Goal: Information Seeking & Learning: Learn about a topic

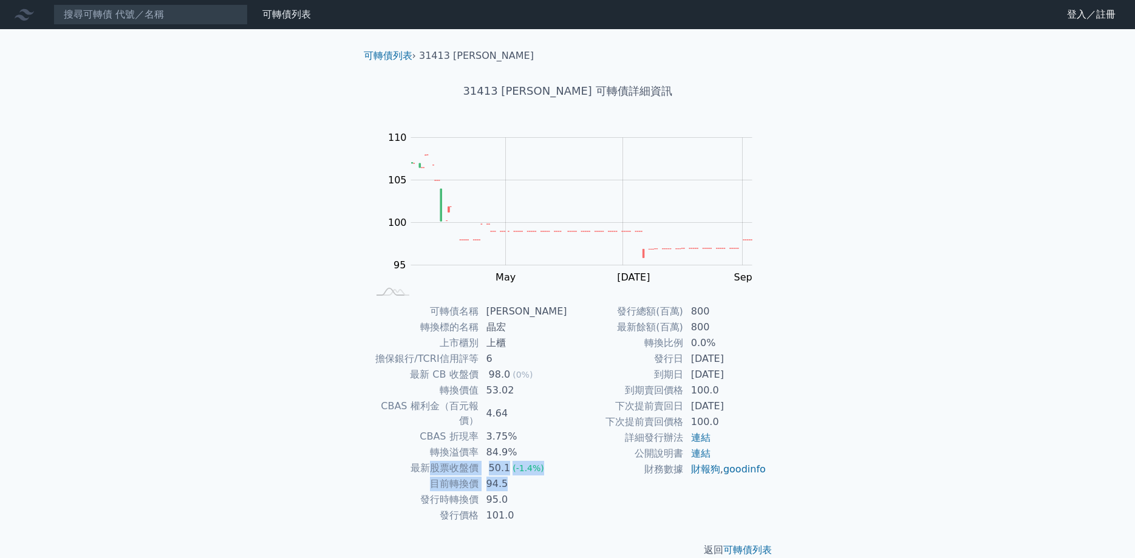
click at [434, 456] on tbody "可轉債名稱 晶宏三 轉換標的名稱 晶宏 上市櫃別 上櫃 擔保銀行/TCRI信用評等 6 最新 CB 收盤價 98.0 (0%) 轉換價值 53.02 CBAS…" at bounding box center [468, 414] width 199 height 220
drag, startPoint x: 508, startPoint y: 472, endPoint x: 386, endPoint y: 460, distance: 122.7
click at [386, 460] on tbody "可轉債名稱 鴻碩二 轉換標的名稱 鴻碩 上市櫃別 上市 擔保銀行/TCRI信用評等 無 最新 CB 收盤價 96.05 (0%) 轉換價值 47.08 CBA…" at bounding box center [468, 414] width 199 height 220
click at [866, 360] on div "可轉債列表 財務數據 可轉債列表 財務數據 登入／註冊 登入／註冊 可轉債列表 › 30922 鴻碩二 30922 鴻碩二 可轉債詳細資訊 Zoom Out …" at bounding box center [567, 288] width 1135 height 577
drag, startPoint x: 795, startPoint y: 401, endPoint x: 585, endPoint y: 319, distance: 225.0
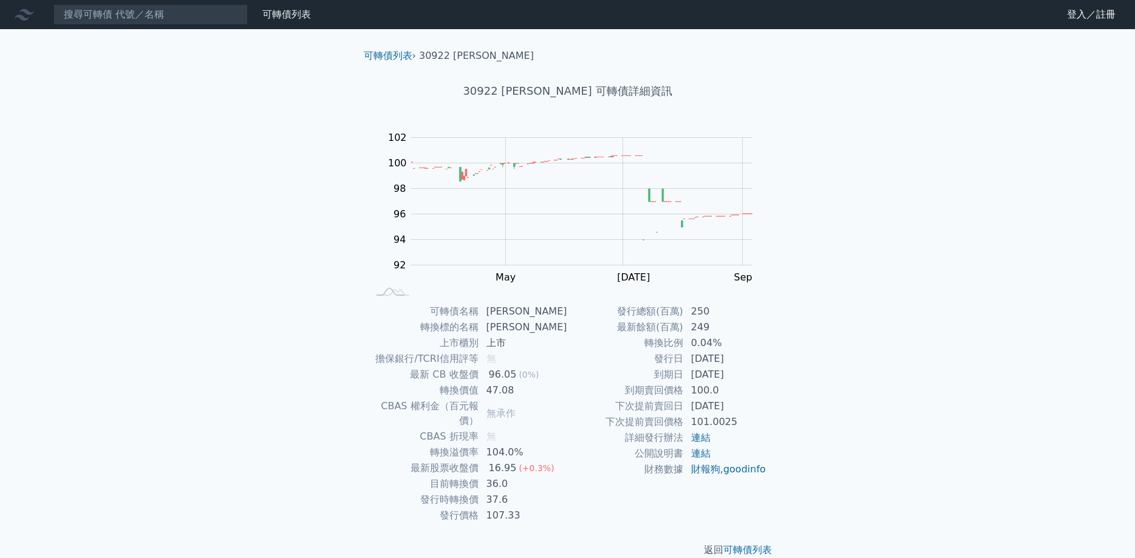
click at [585, 319] on div "可轉債列表 › 30922 鴻碩二 30922 鴻碩二 可轉債詳細資訊 Zoom Out 100 88 90 92 94 96 98 100 102 104 …" at bounding box center [568, 303] width 467 height 548
click at [809, 341] on div "可轉債列表 財務數據 可轉債列表 財務數據 登入／註冊 登入／註冊 可轉債列表 › 30922 鴻碩二 30922 鴻碩二 可轉債詳細資訊 Zoom Out …" at bounding box center [567, 288] width 1135 height 577
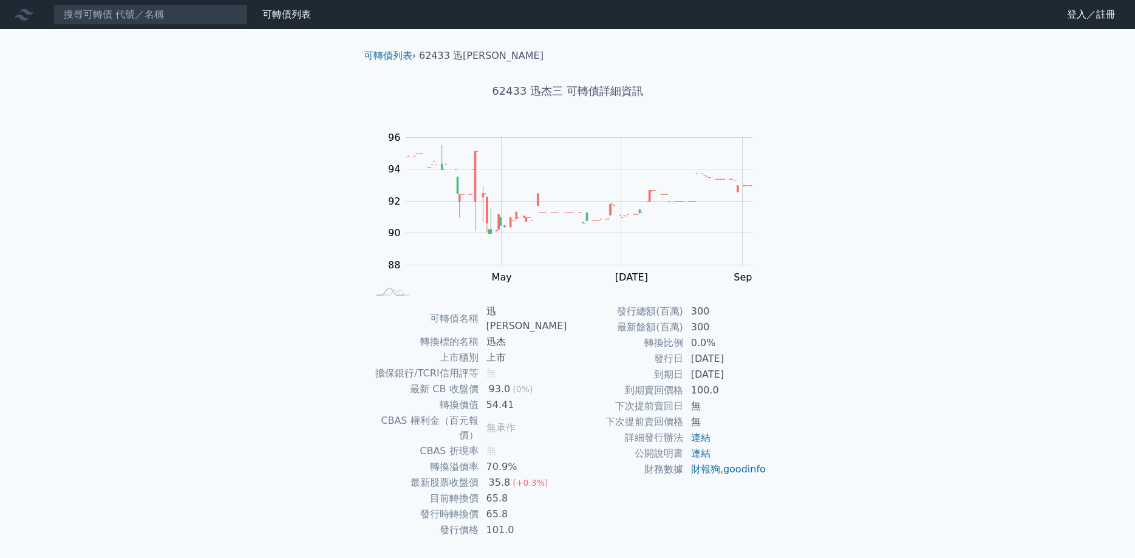
drag, startPoint x: 676, startPoint y: 370, endPoint x: 634, endPoint y: 355, distance: 45.0
click at [634, 355] on tbody "發行總額(百萬) 300 最新餘額(百萬) 300 轉換比例 0.0% 發行日 2024-06-25 到期日 2027-06-25 到期賣回價格 100.0 …" at bounding box center [667, 391] width 199 height 174
drag, startPoint x: 779, startPoint y: 373, endPoint x: 651, endPoint y: 358, distance: 129.0
click at [651, 358] on div "可轉債名稱 迅杰三 轉換標的名稱 迅杰 上市櫃別 上市 擔保銀行/TCRI信用評等 無 最新 CB 收盤價 93.0 (0%) 轉換價值 54.41 CBAS…" at bounding box center [568, 421] width 428 height 234
drag, startPoint x: 544, startPoint y: 463, endPoint x: 551, endPoint y: 437, distance: 27.5
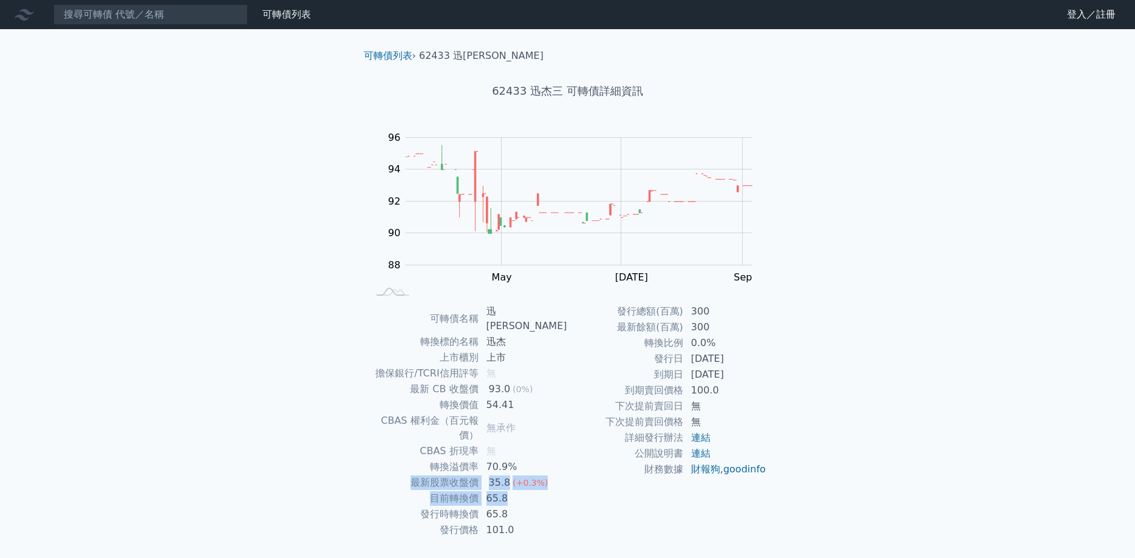
click at [551, 437] on tbody "可轉債名稱 迅杰三 轉換標的名稱 迅杰 上市櫃別 上市 擔保銀行/TCRI信用評等 無 最新 CB 收盤價 93.0 (0%) 轉換價值 54.41 CBAS…" at bounding box center [468, 421] width 199 height 234
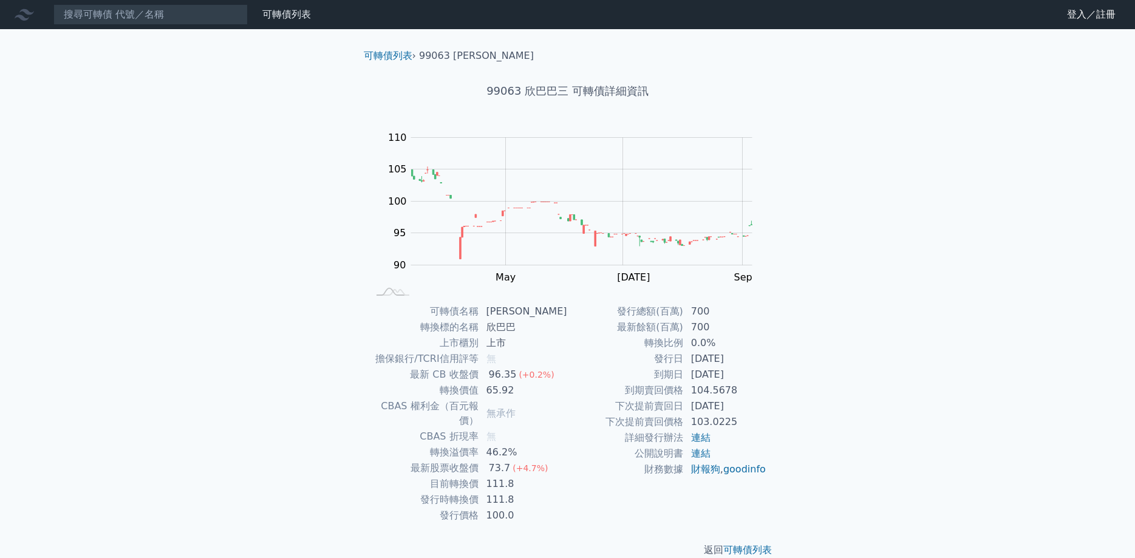
click at [138, 299] on div "可轉債列表 財務數據 可轉債列表 財務數據 登入／註冊 登入／註冊 可轉債列表 › 99063 欣巴巴三 99063 欣巴巴三 可轉債詳細資訊 Zoom Ou…" at bounding box center [567, 288] width 1135 height 577
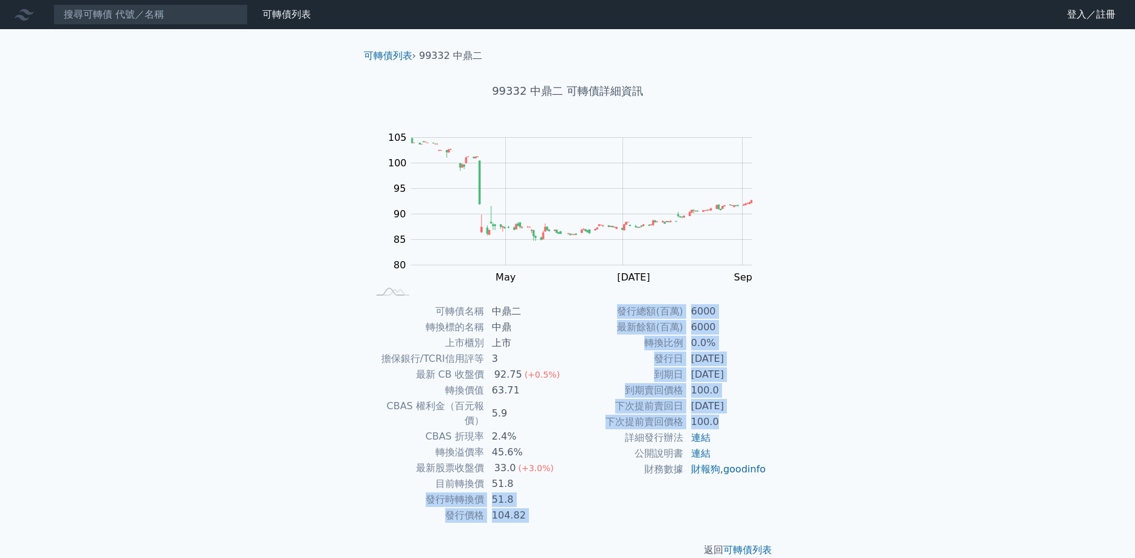
drag, startPoint x: 519, startPoint y: 468, endPoint x: 745, endPoint y: 423, distance: 230.5
click at [745, 423] on div "可轉債名稱 中鼎二 轉換標的名稱 中鼎 上市櫃別 上市 擔保銀行/TCRI信用評等 3 最新 CB 收盤價 92.75 (+0.5%) 轉換價值 63.71 …" at bounding box center [568, 414] width 428 height 220
click at [745, 423] on td "100.0" at bounding box center [725, 422] width 83 height 16
